Goal: Task Accomplishment & Management: Manage account settings

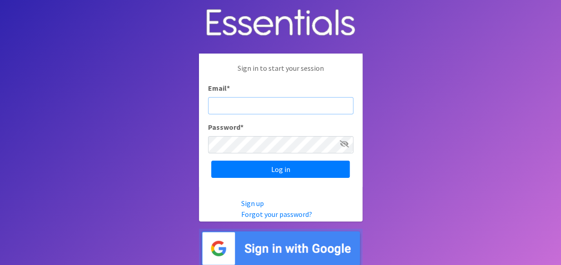
click at [254, 100] on input "Email *" at bounding box center [280, 105] width 145 height 17
type input "[EMAIL_ADDRESS][DOMAIN_NAME]"
drag, startPoint x: 288, startPoint y: 98, endPoint x: 288, endPoint y: 104, distance: 6.4
click at [288, 99] on input "[EMAIL_ADDRESS][DOMAIN_NAME]" at bounding box center [280, 105] width 145 height 17
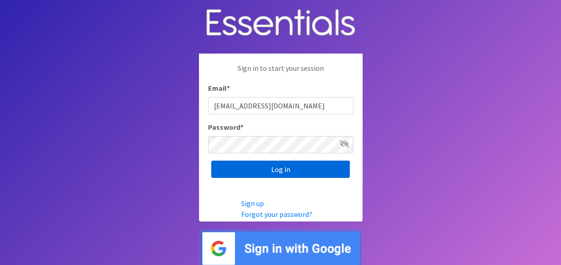
drag, startPoint x: 271, startPoint y: 155, endPoint x: 244, endPoint y: 167, distance: 29.9
click at [244, 167] on input "Log in" at bounding box center [280, 169] width 139 height 17
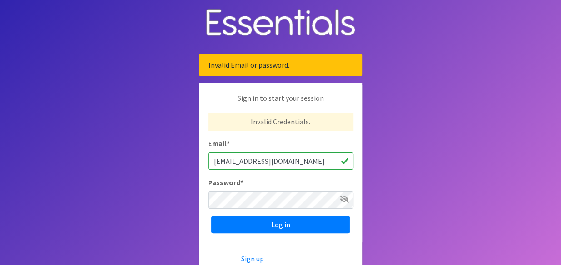
click at [234, 145] on div "Email * jventura@pmch.org" at bounding box center [280, 154] width 145 height 32
